Goal: Book appointment/travel/reservation

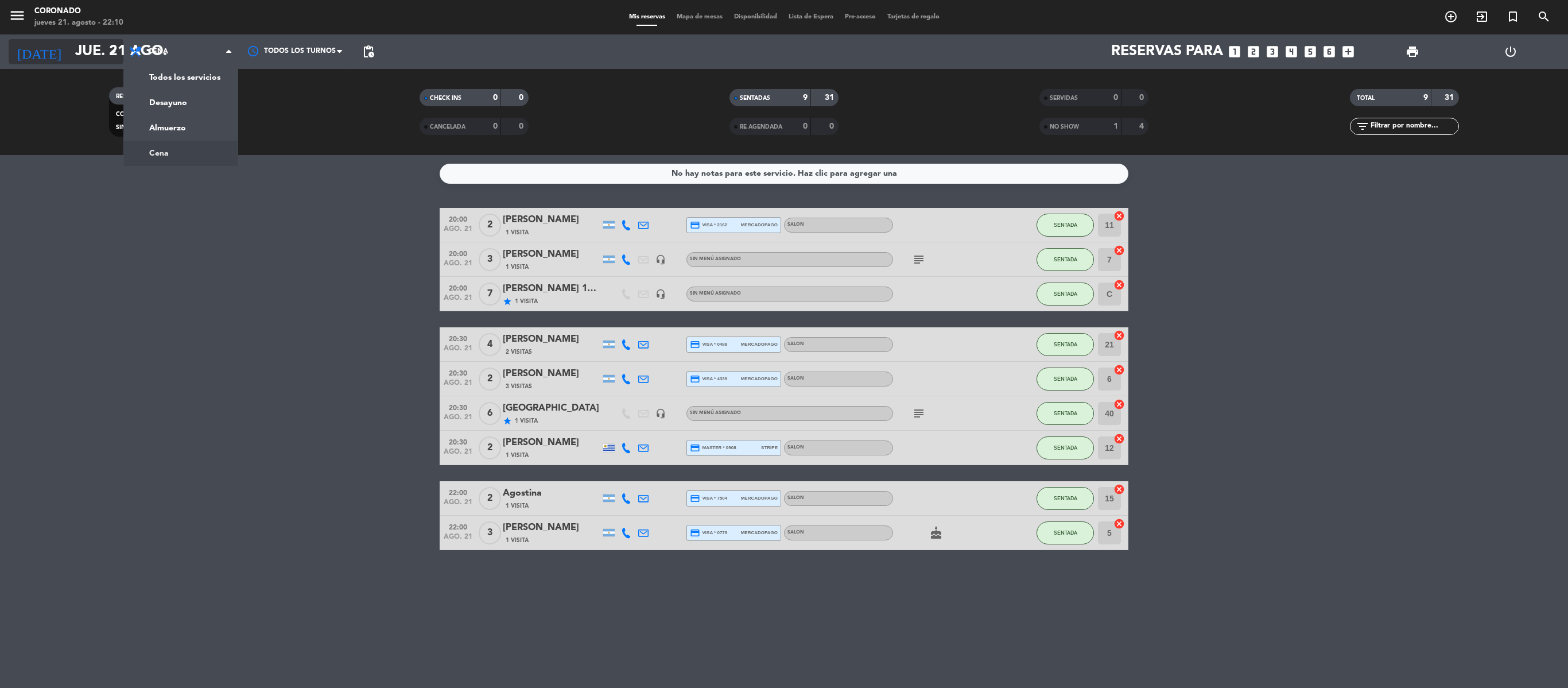
click at [99, 39] on input "jue. 21 ago." at bounding box center [161, 51] width 183 height 28
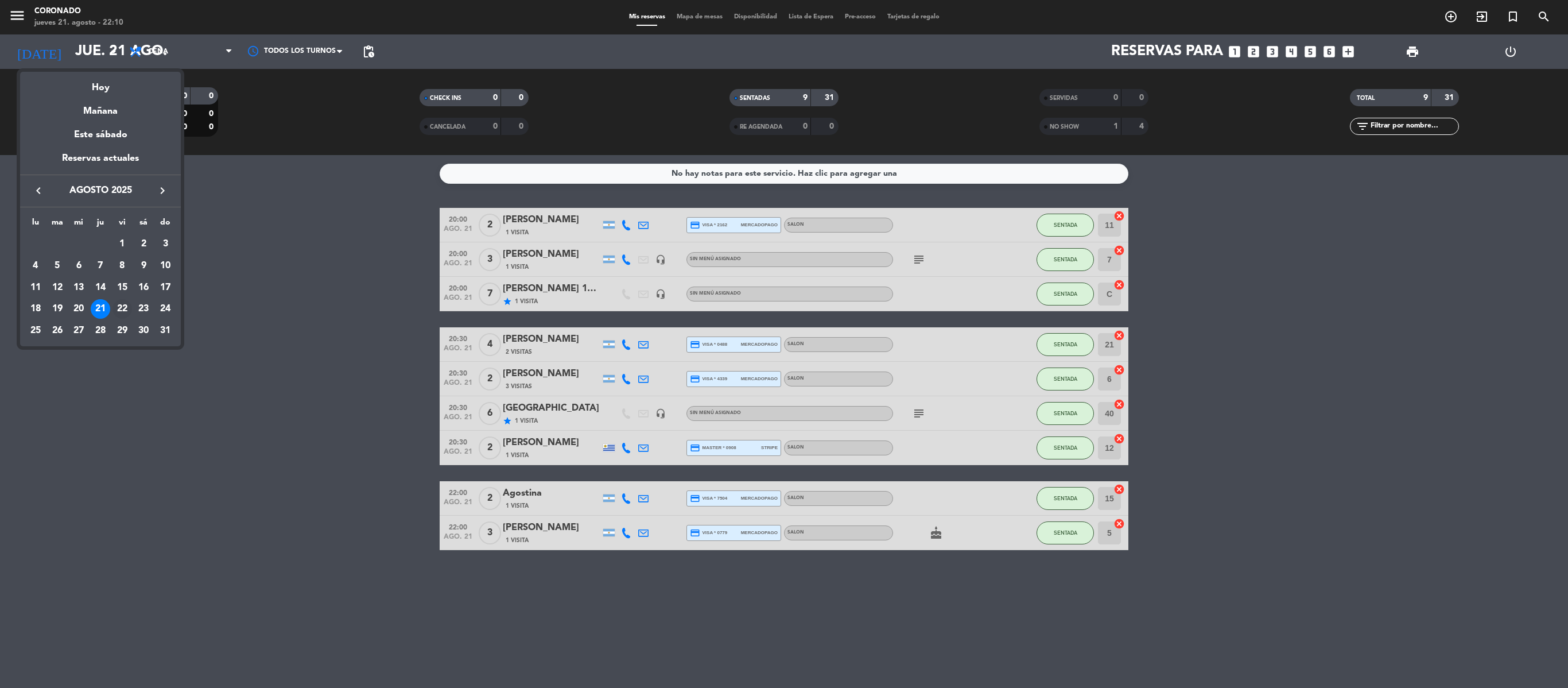
click at [123, 307] on div "22" at bounding box center [122, 309] width 19 height 19
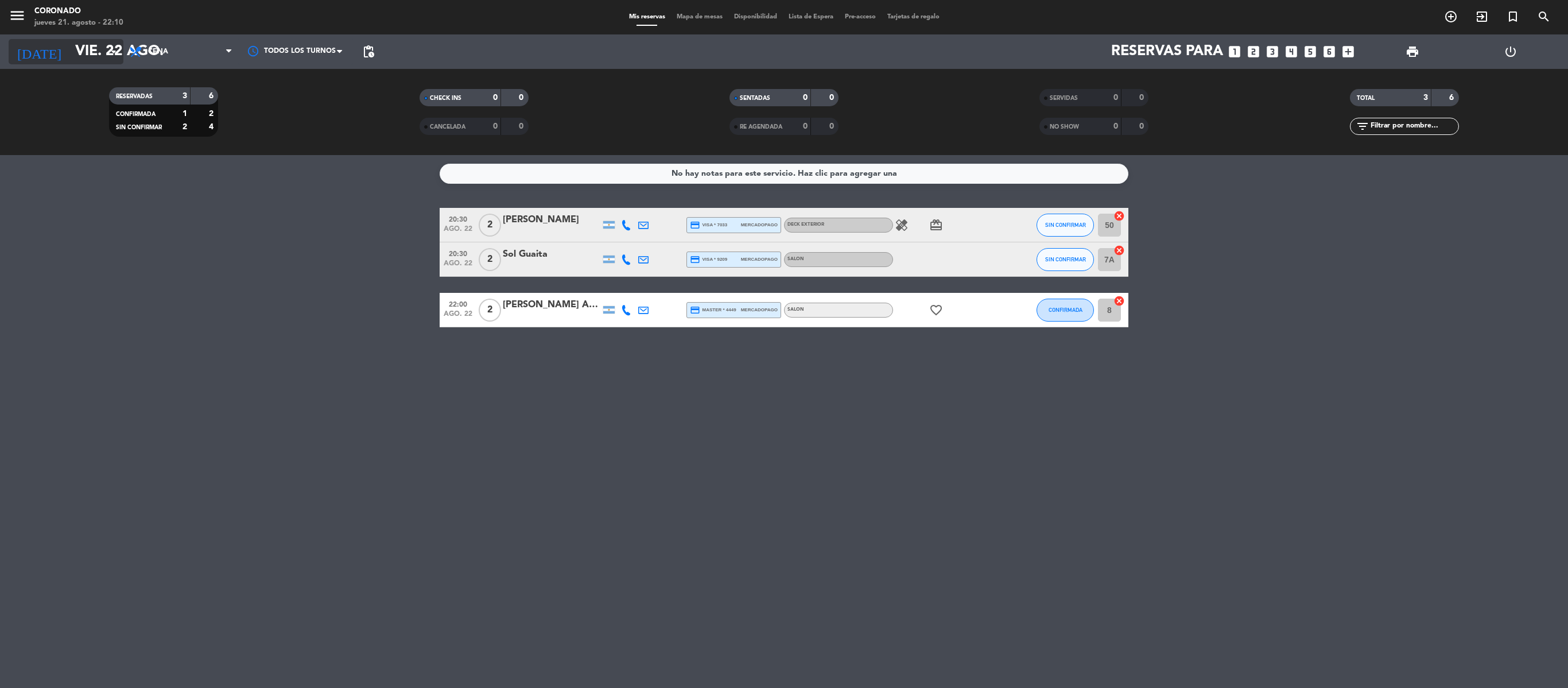
click at [114, 40] on input "vie. 22 ago." at bounding box center [161, 51] width 183 height 28
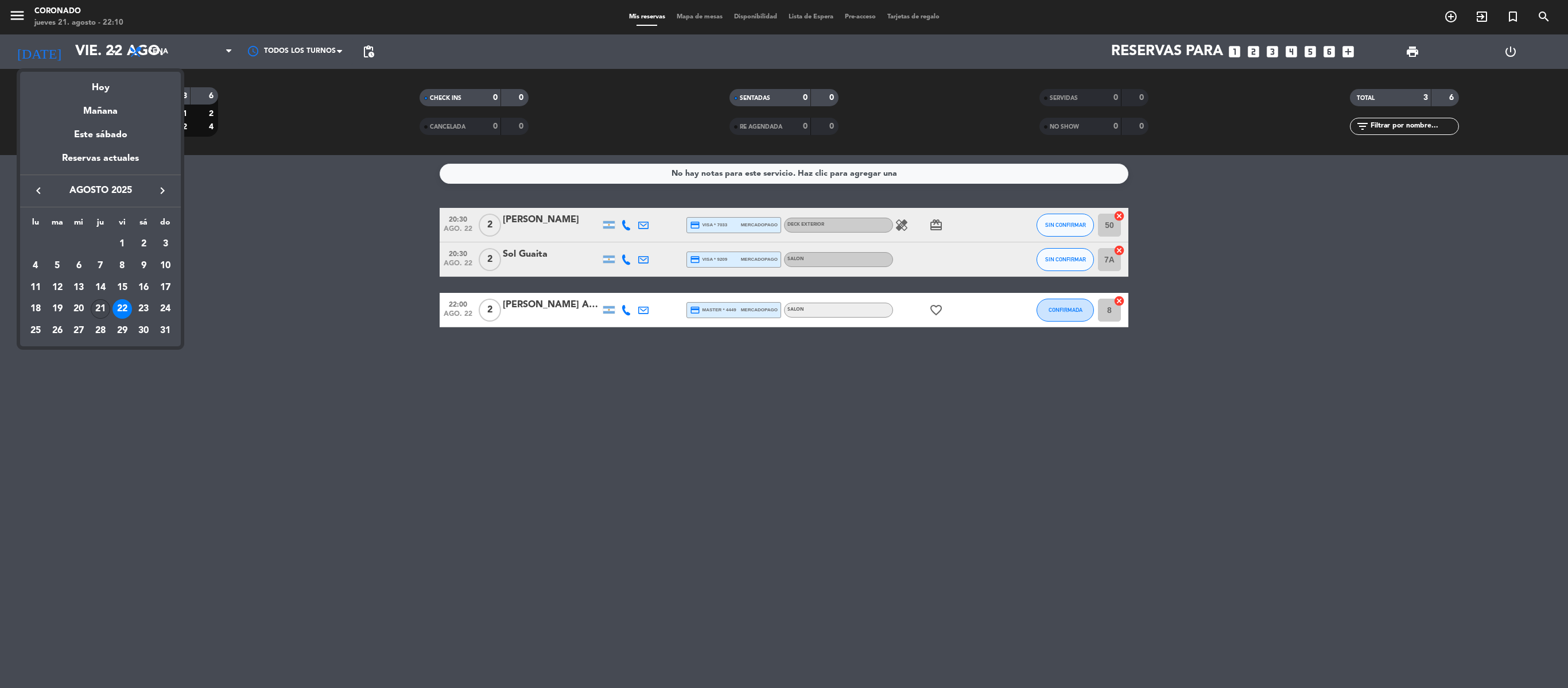
click at [95, 317] on div "21" at bounding box center [100, 309] width 19 height 19
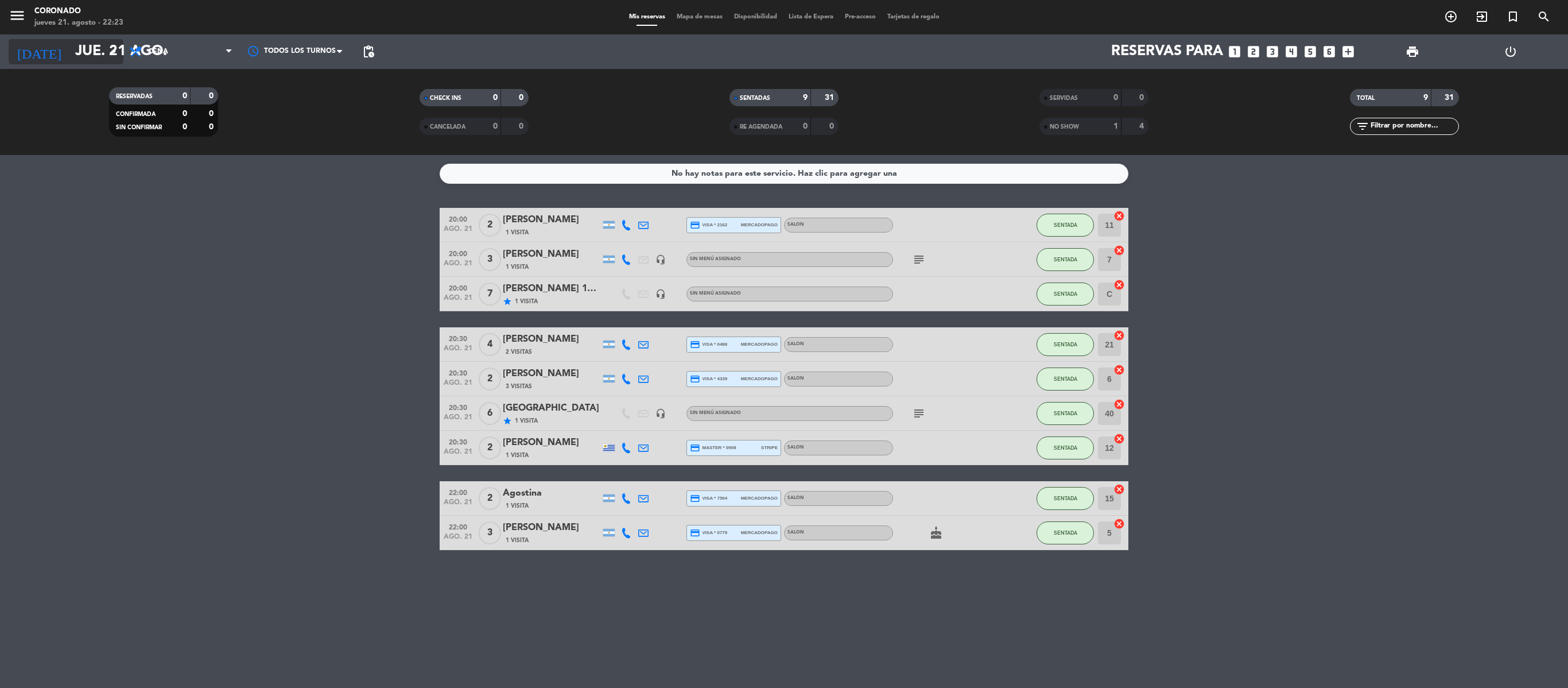
click at [106, 51] on icon "arrow_drop_down" at bounding box center [113, 51] width 14 height 14
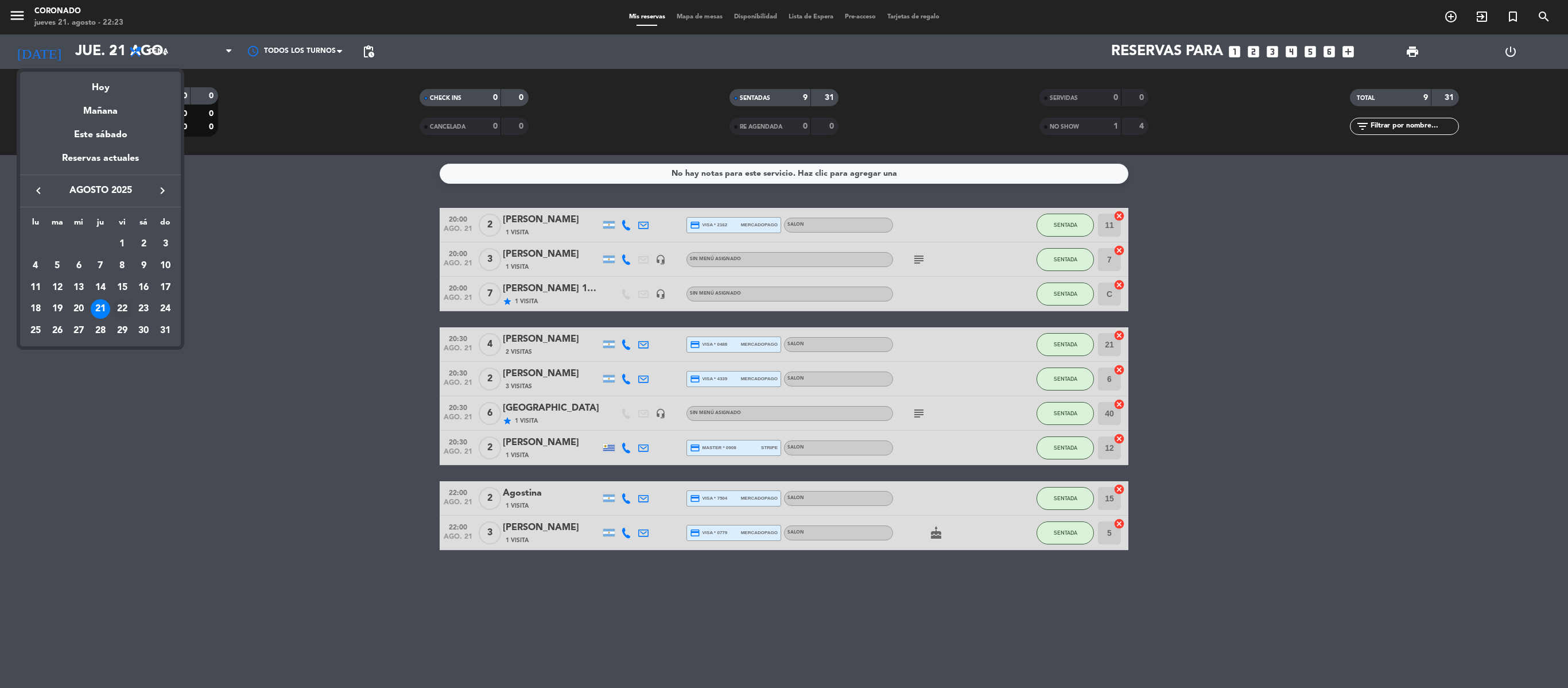
click at [127, 310] on div "22" at bounding box center [122, 309] width 19 height 19
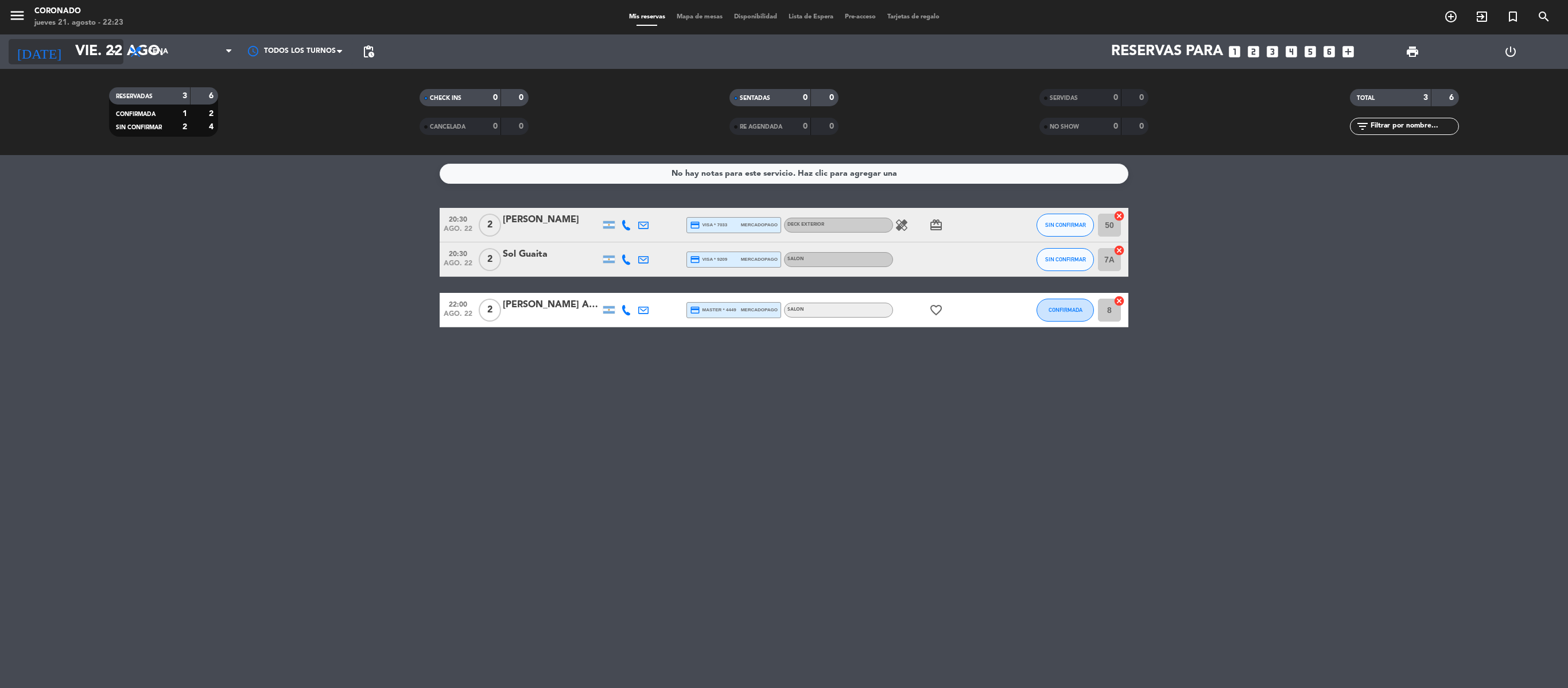
click at [111, 59] on input "vie. 22 ago." at bounding box center [161, 51] width 183 height 28
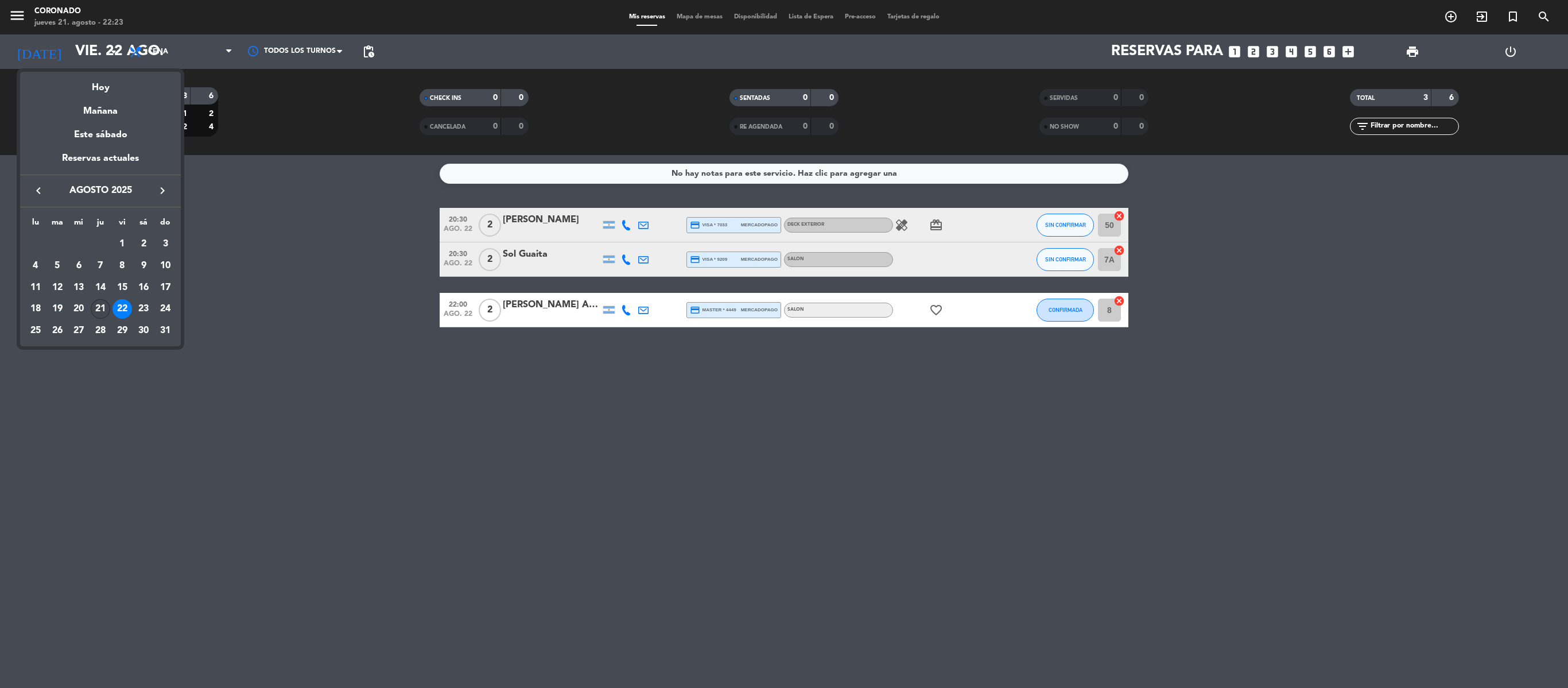
click at [104, 312] on div "21" at bounding box center [100, 309] width 19 height 19
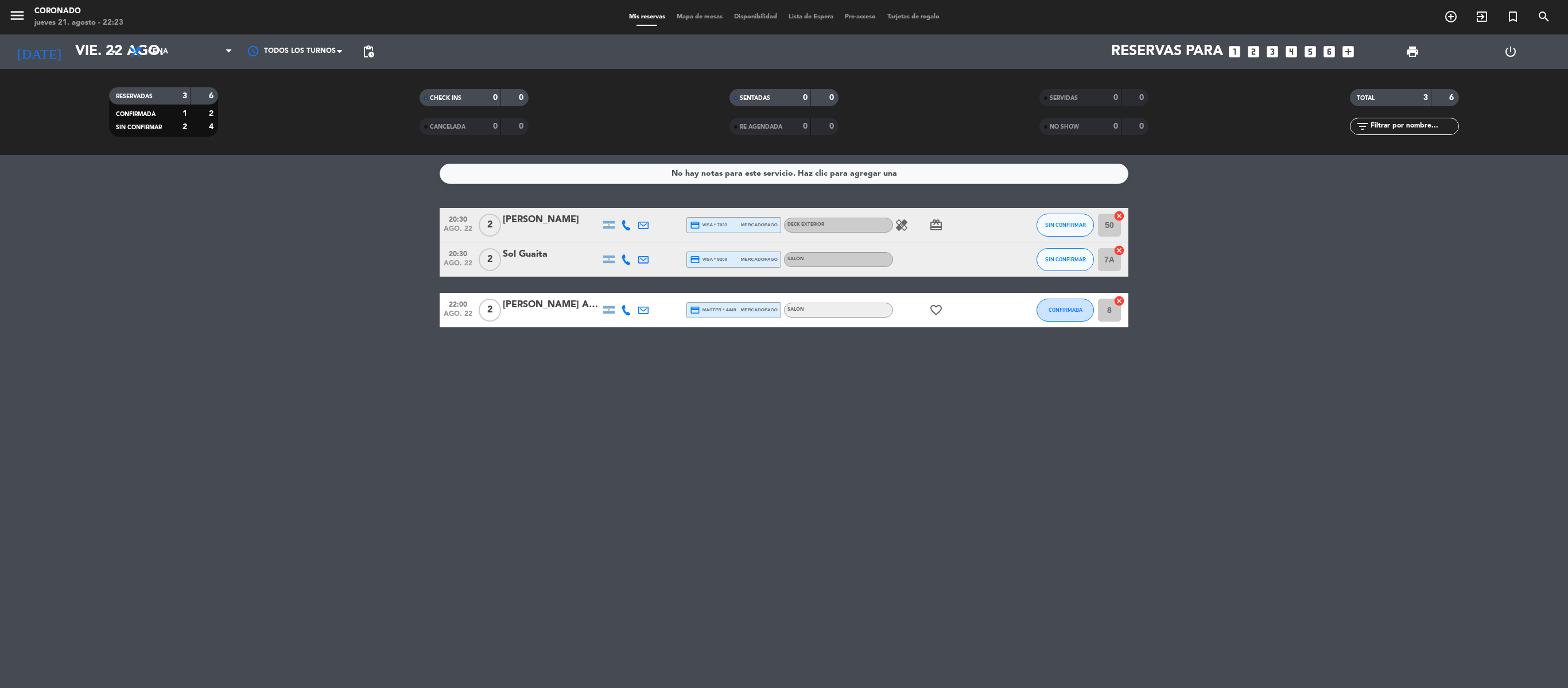
type input "jue. 21 ago."
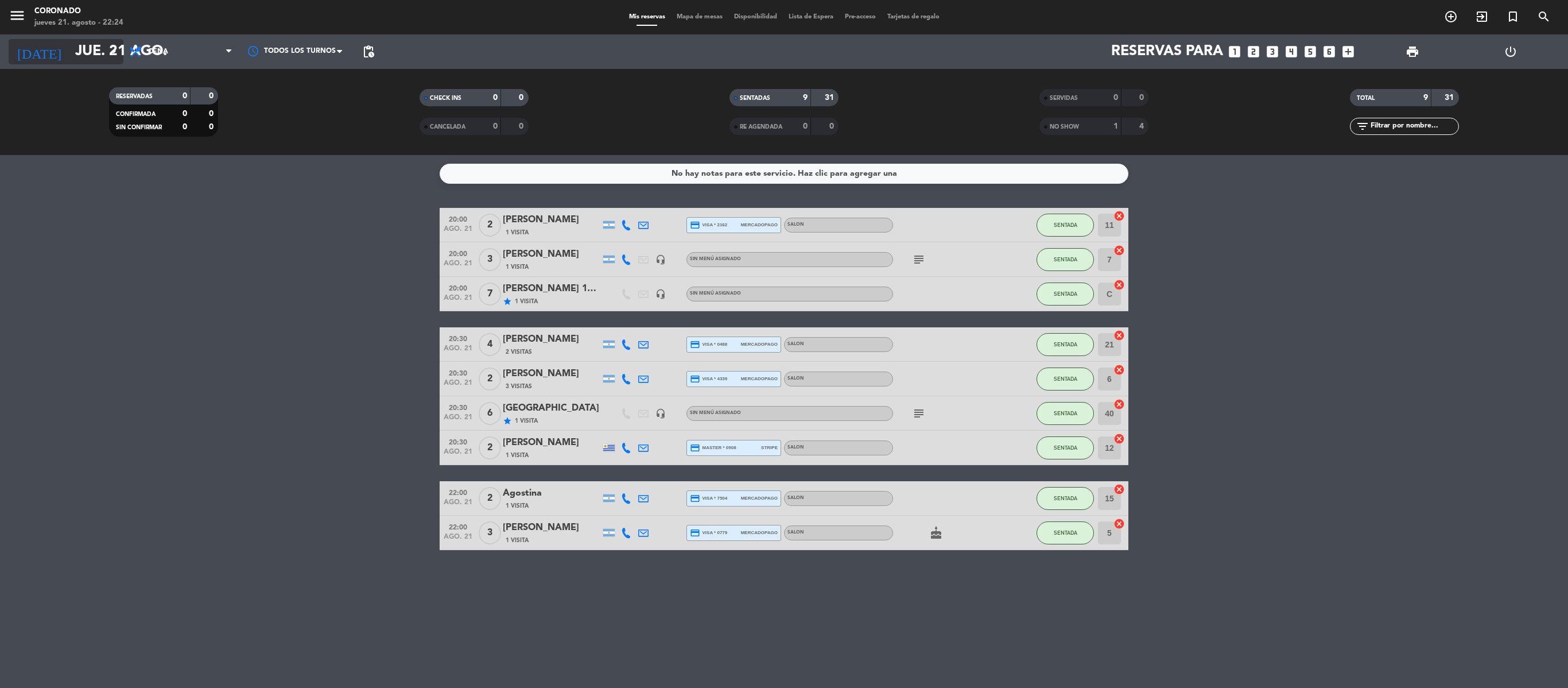
click at [100, 54] on input "jue. 21 ago." at bounding box center [161, 51] width 183 height 28
